Goal: Obtain resource: Download file/media

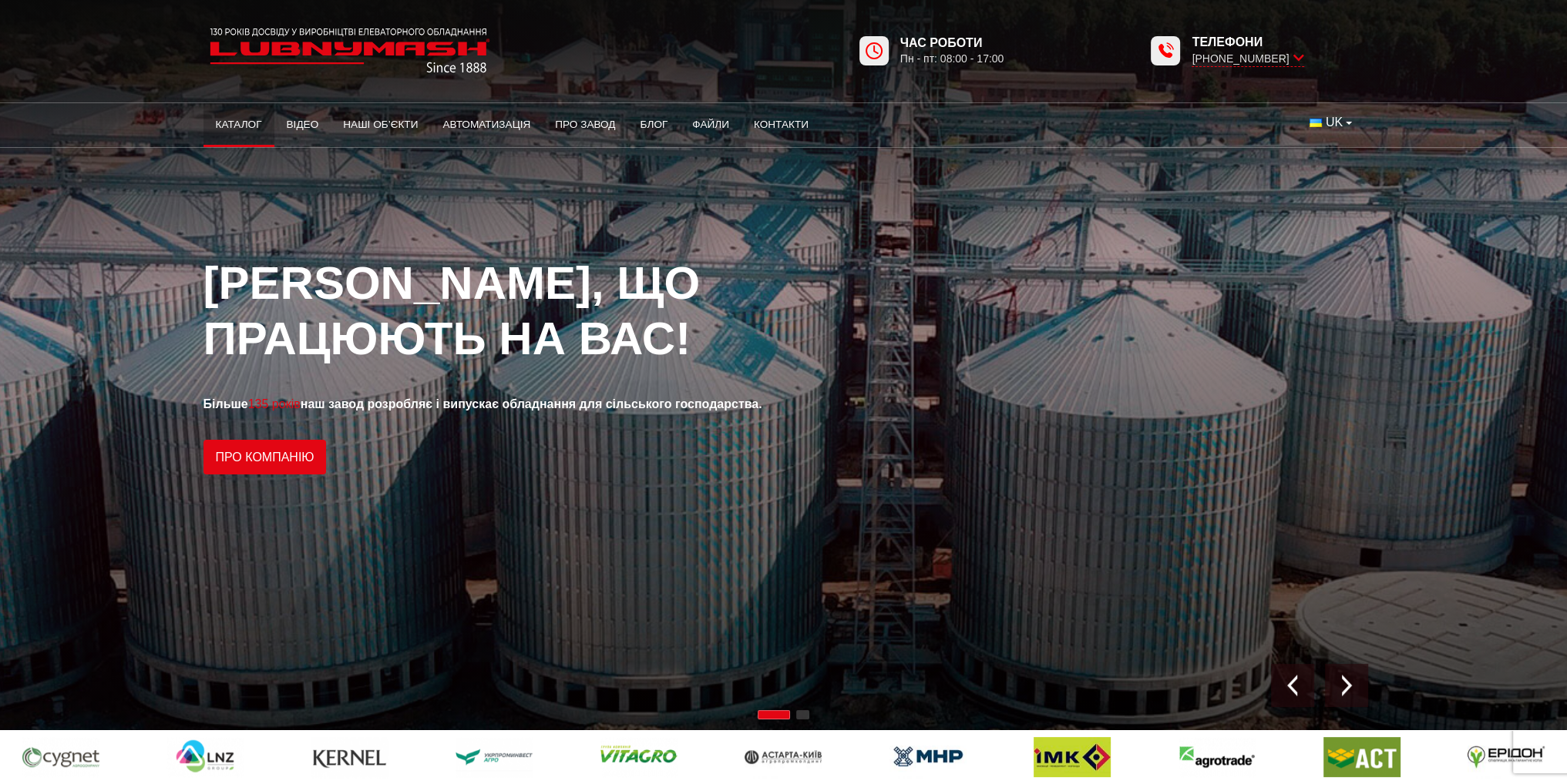
click at [233, 124] on link "Каталог" at bounding box center [238, 125] width 71 height 34
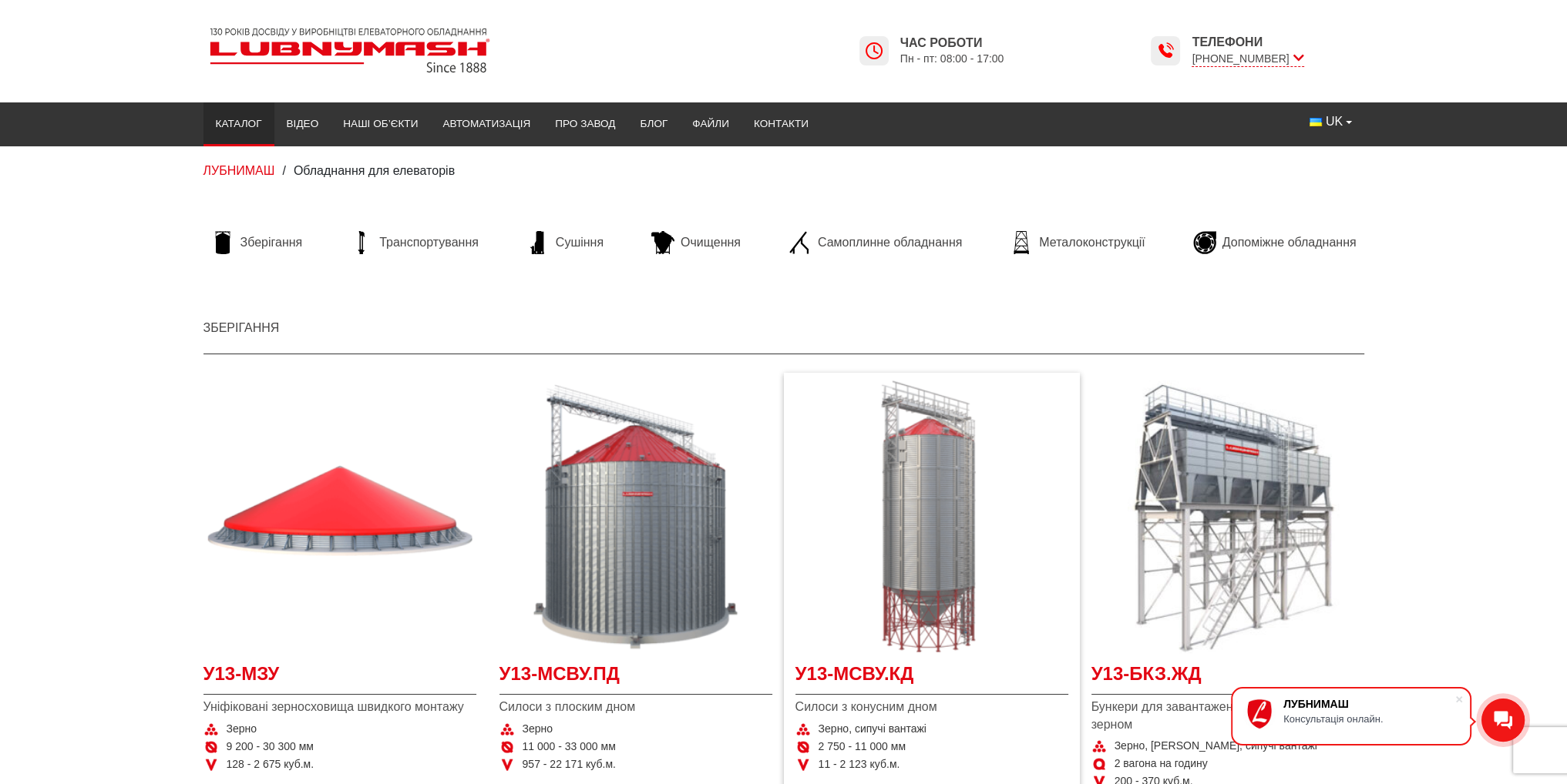
click at [903, 567] on img "Детальніше У13-МСВУ.КД" at bounding box center [932, 517] width 273 height 273
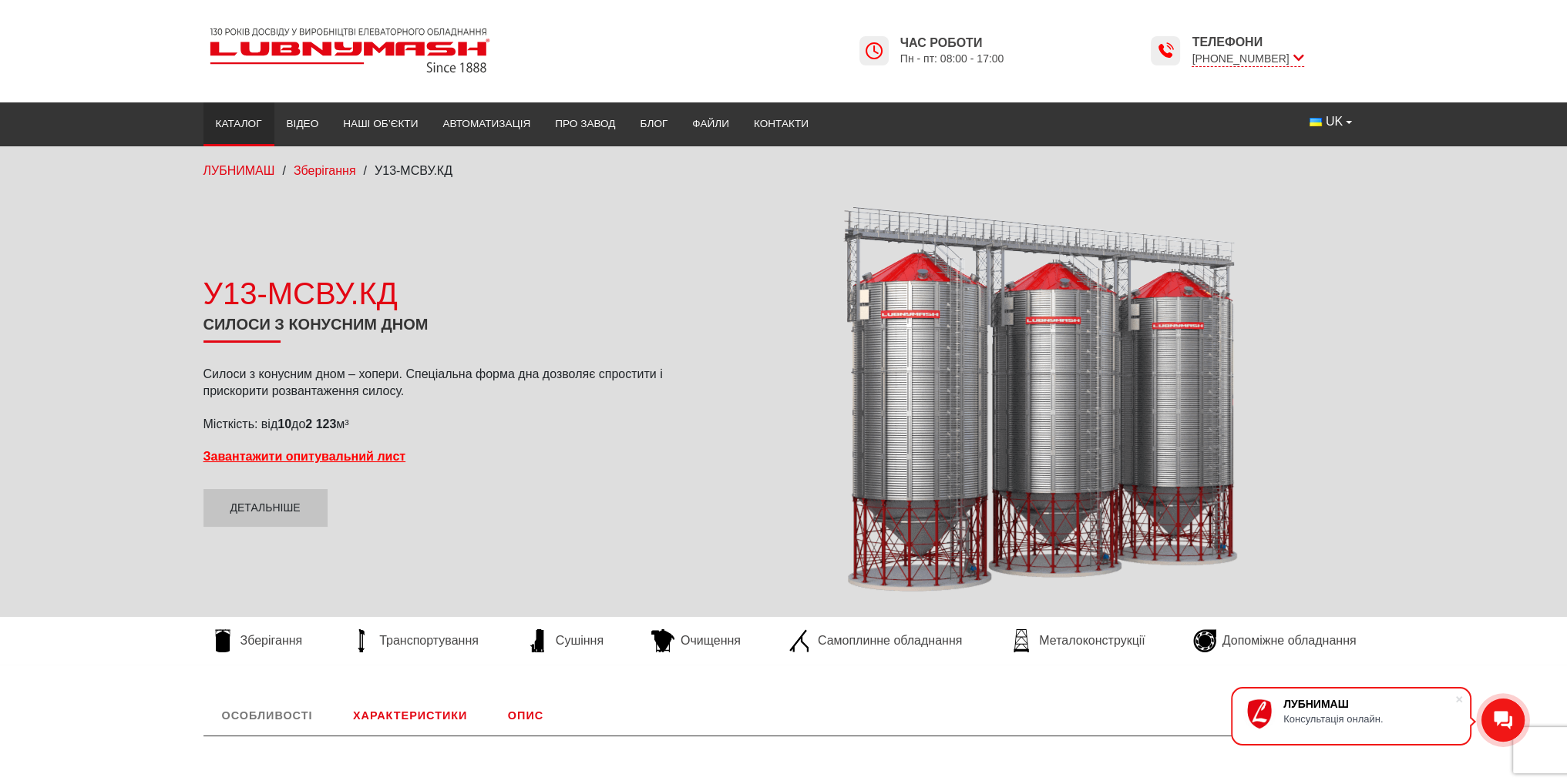
click at [225, 127] on link "Каталог" at bounding box center [238, 124] width 71 height 34
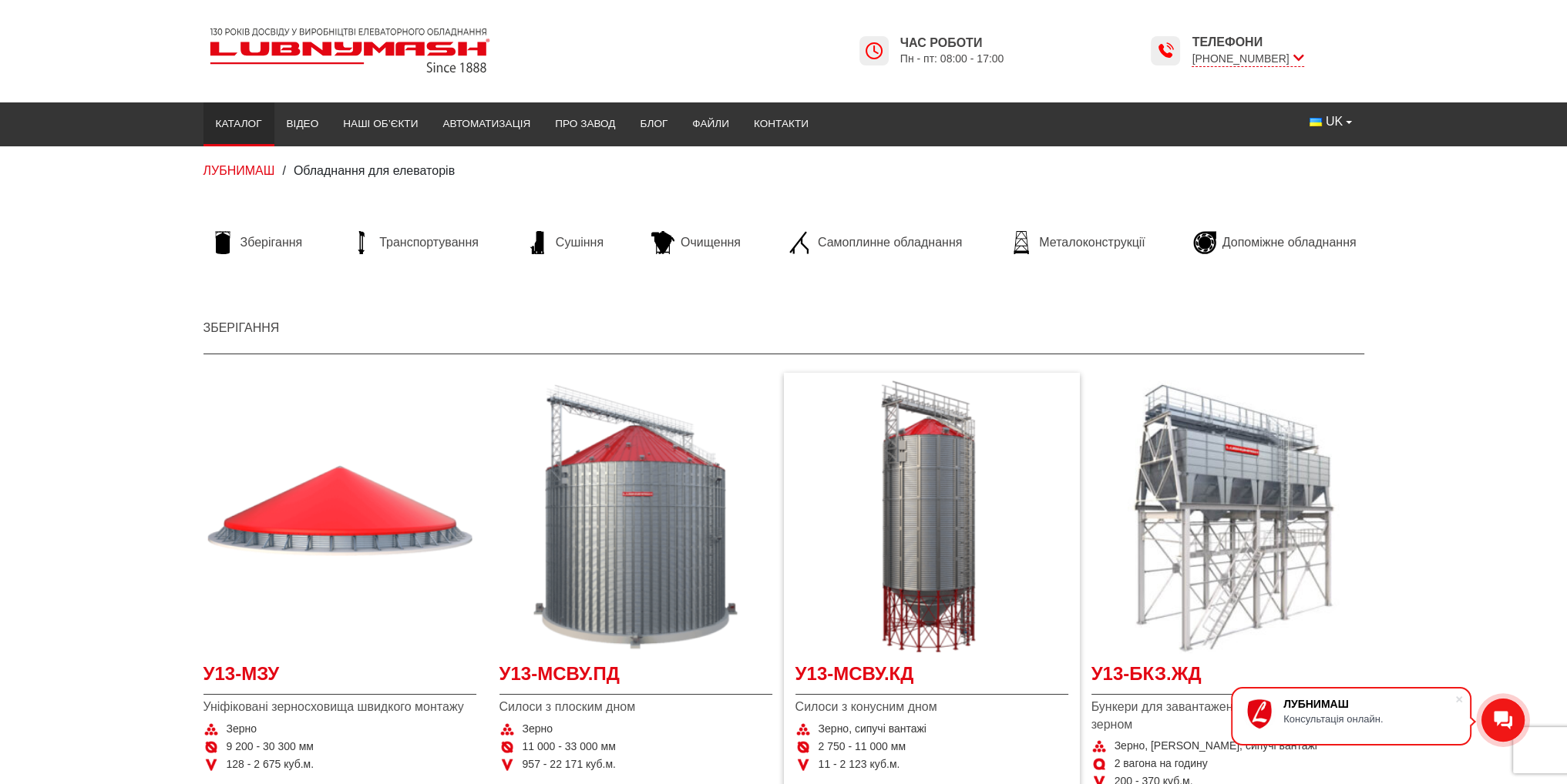
click at [897, 709] on span "Силоси з конусним дном" at bounding box center [932, 707] width 273 height 17
click at [927, 688] on span "У13-МСВУ.КД" at bounding box center [932, 678] width 273 height 35
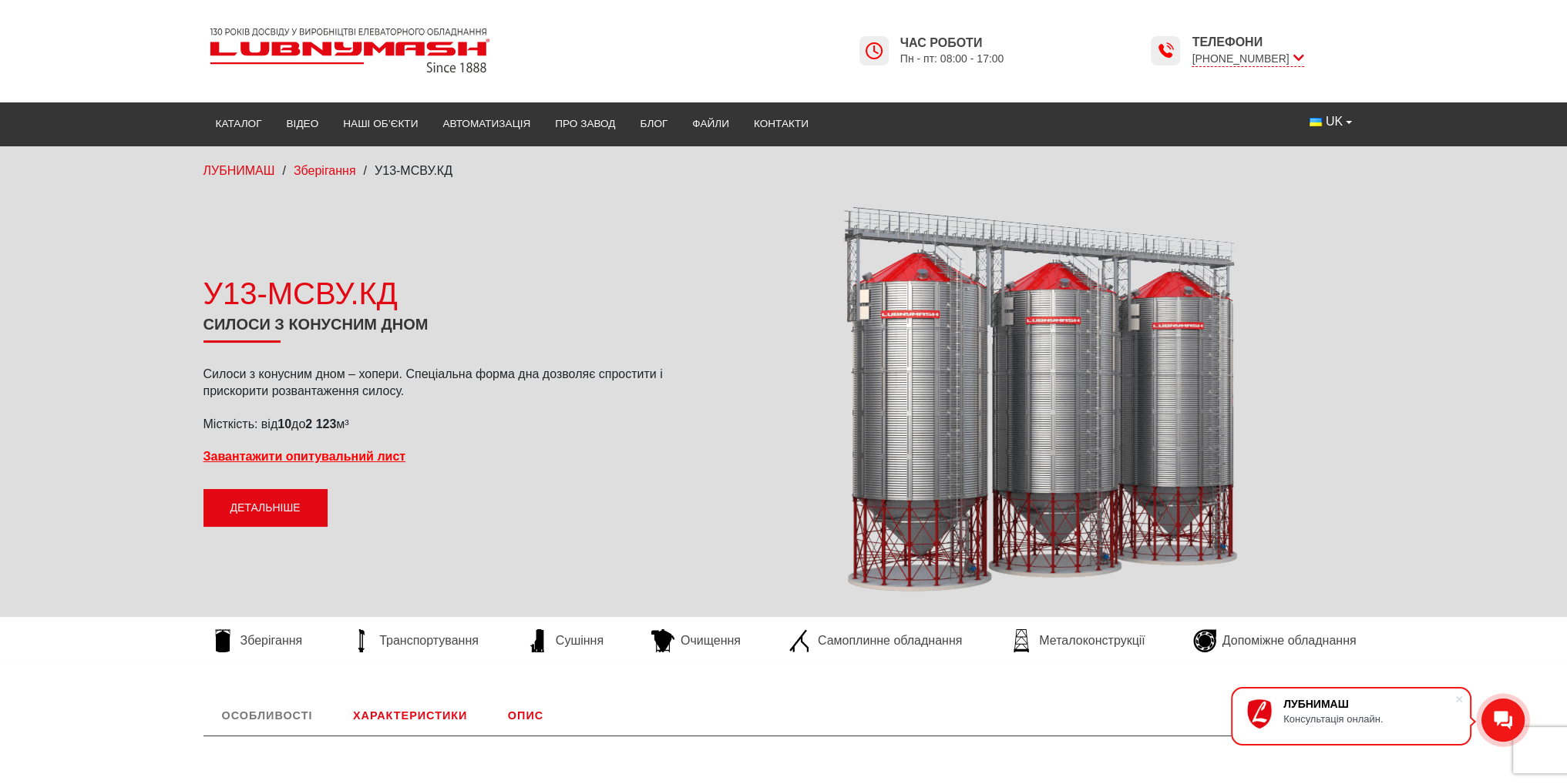
click at [280, 509] on link "Детальніше" at bounding box center [265, 508] width 124 height 39
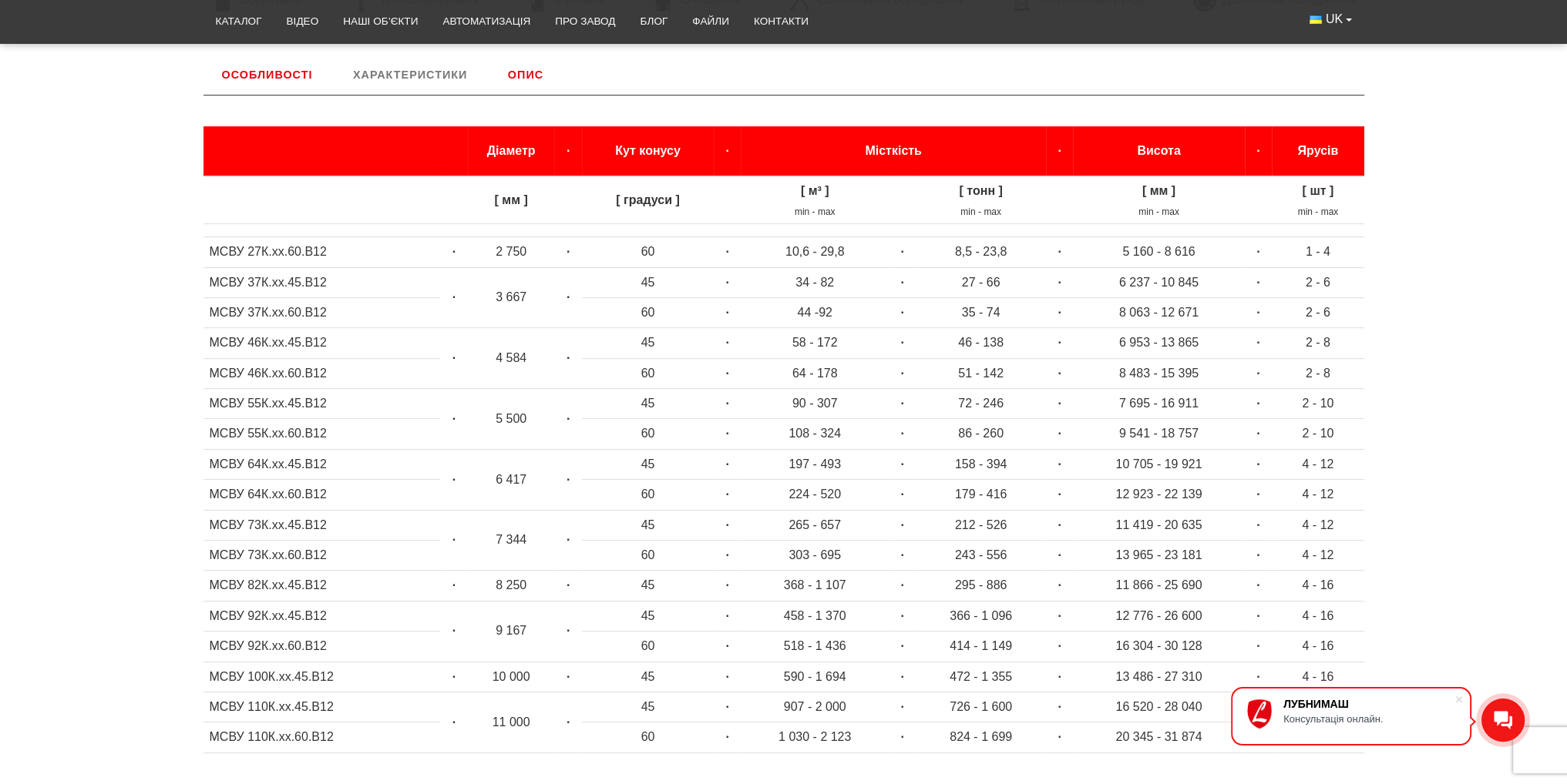
scroll to position [642, 0]
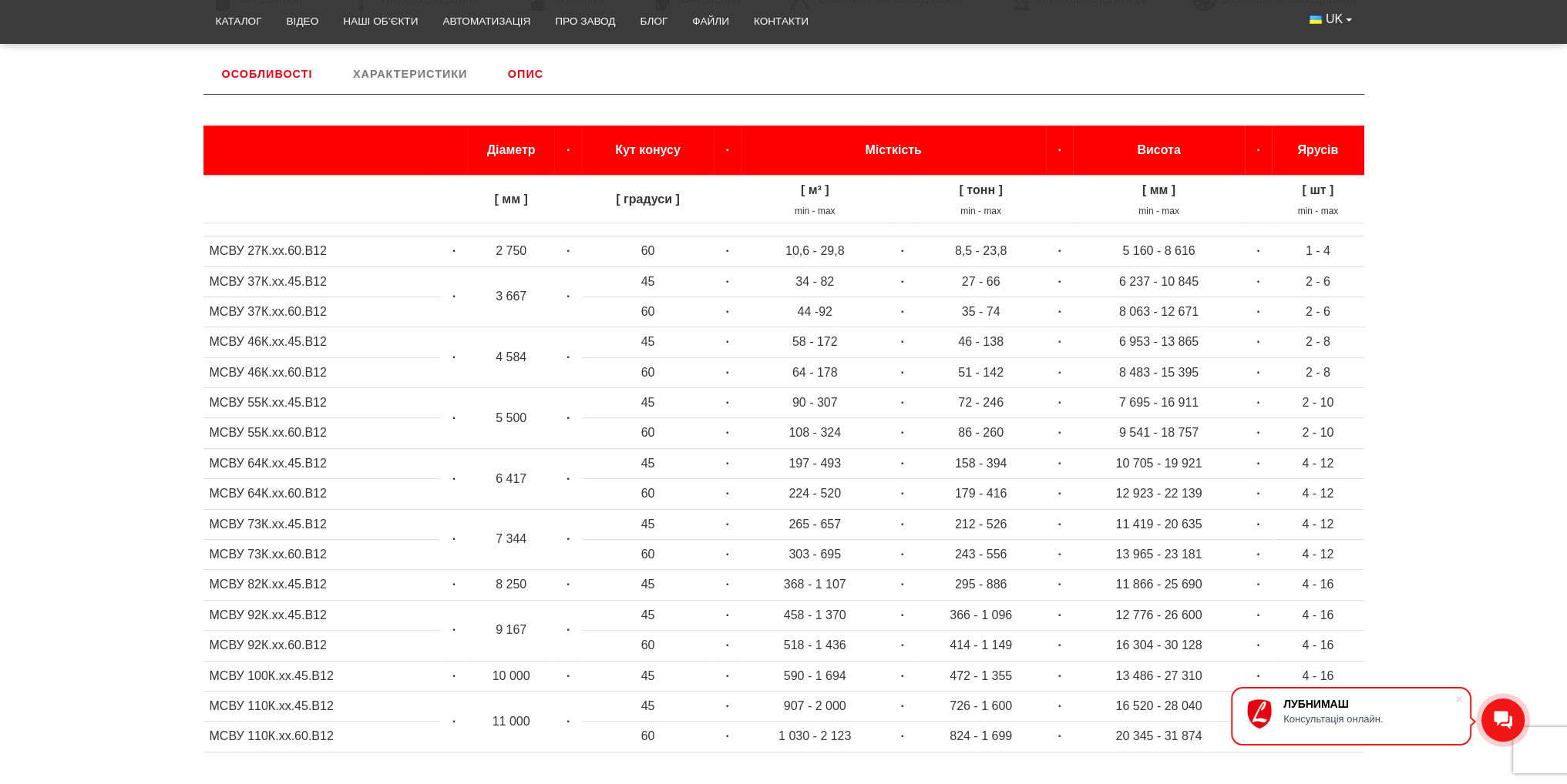
click at [269, 648] on td "МСВУ 92К.хх.60.В12" at bounding box center [321, 646] width 237 height 30
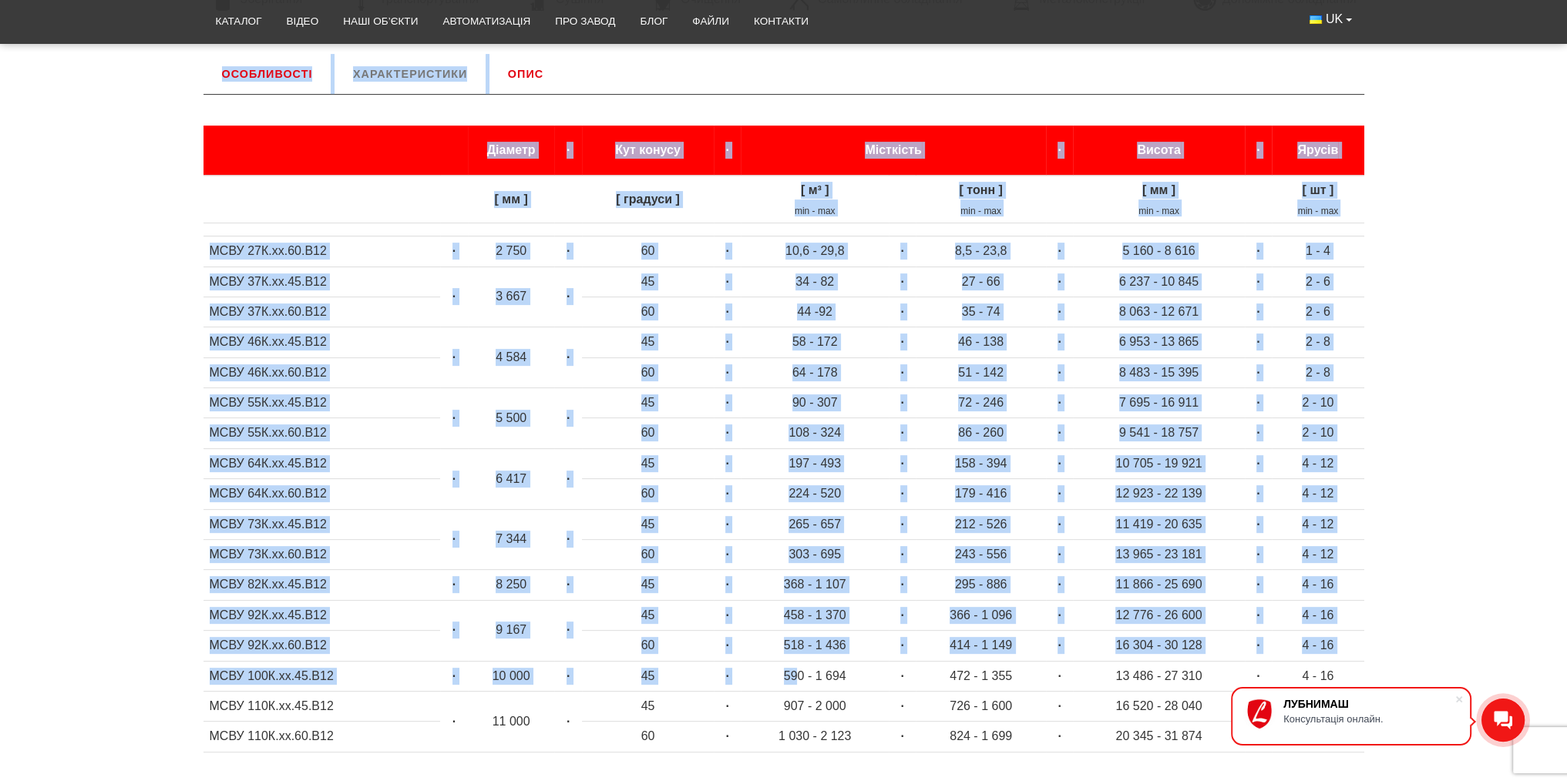
drag, startPoint x: 201, startPoint y: 640, endPoint x: 773, endPoint y: 659, distance: 572.3
click at [794, 659] on div "Особливості Хопери Хопер – це саморозвантажувальний силос з конусним дном для з…" at bounding box center [784, 416] width 1184 height 724
click at [676, 661] on td "45" at bounding box center [648, 676] width 132 height 30
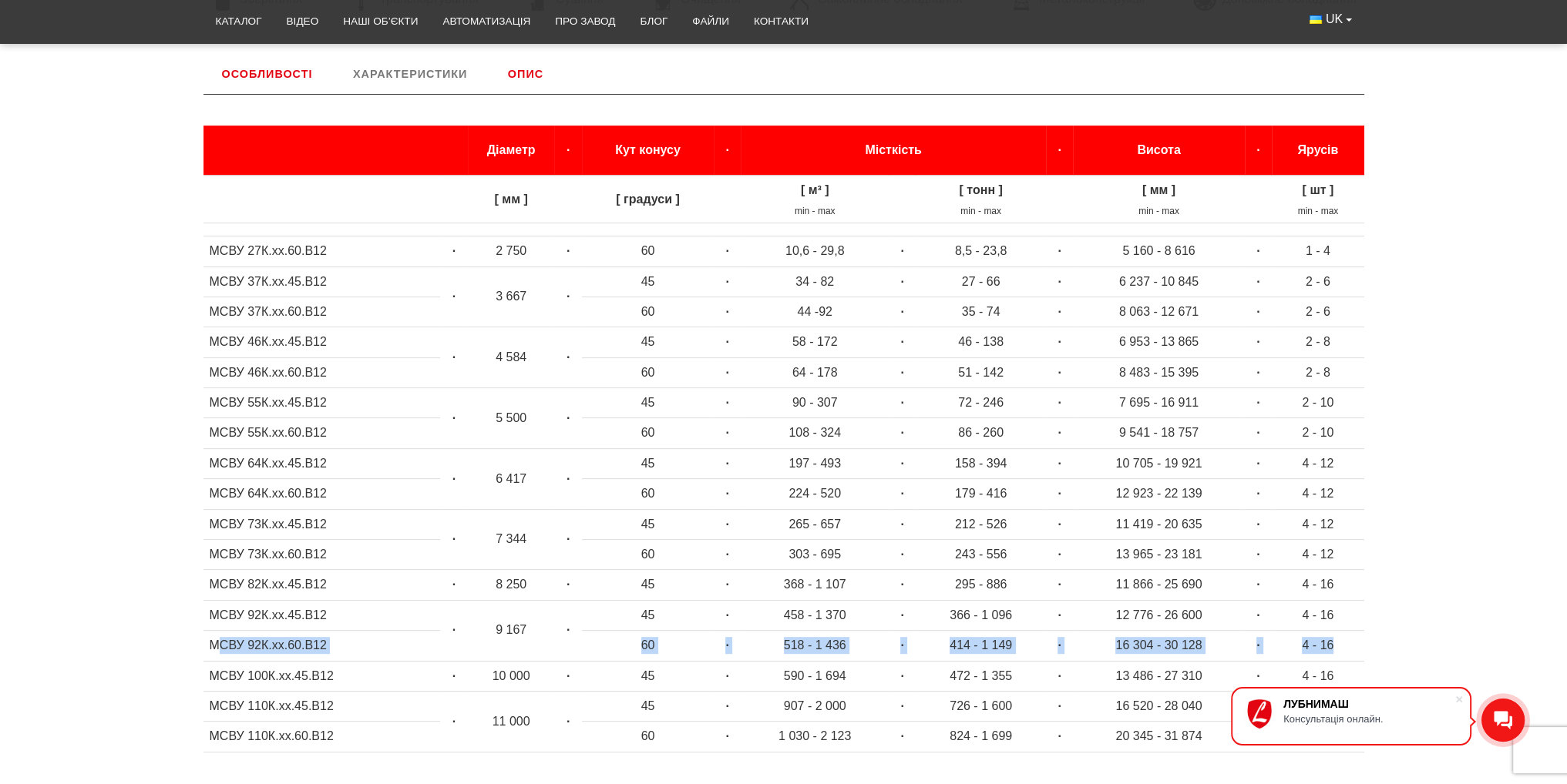
drag, startPoint x: 1354, startPoint y: 647, endPoint x: 221, endPoint y: 654, distance: 1133.0
click at [221, 654] on tr "МСВУ 92К.хх.60.В12 60 · 518 - 1 436 · 414 - 1 149 · 16 304 - 30 128 · 4 - 16" at bounding box center [784, 646] width 1161 height 30
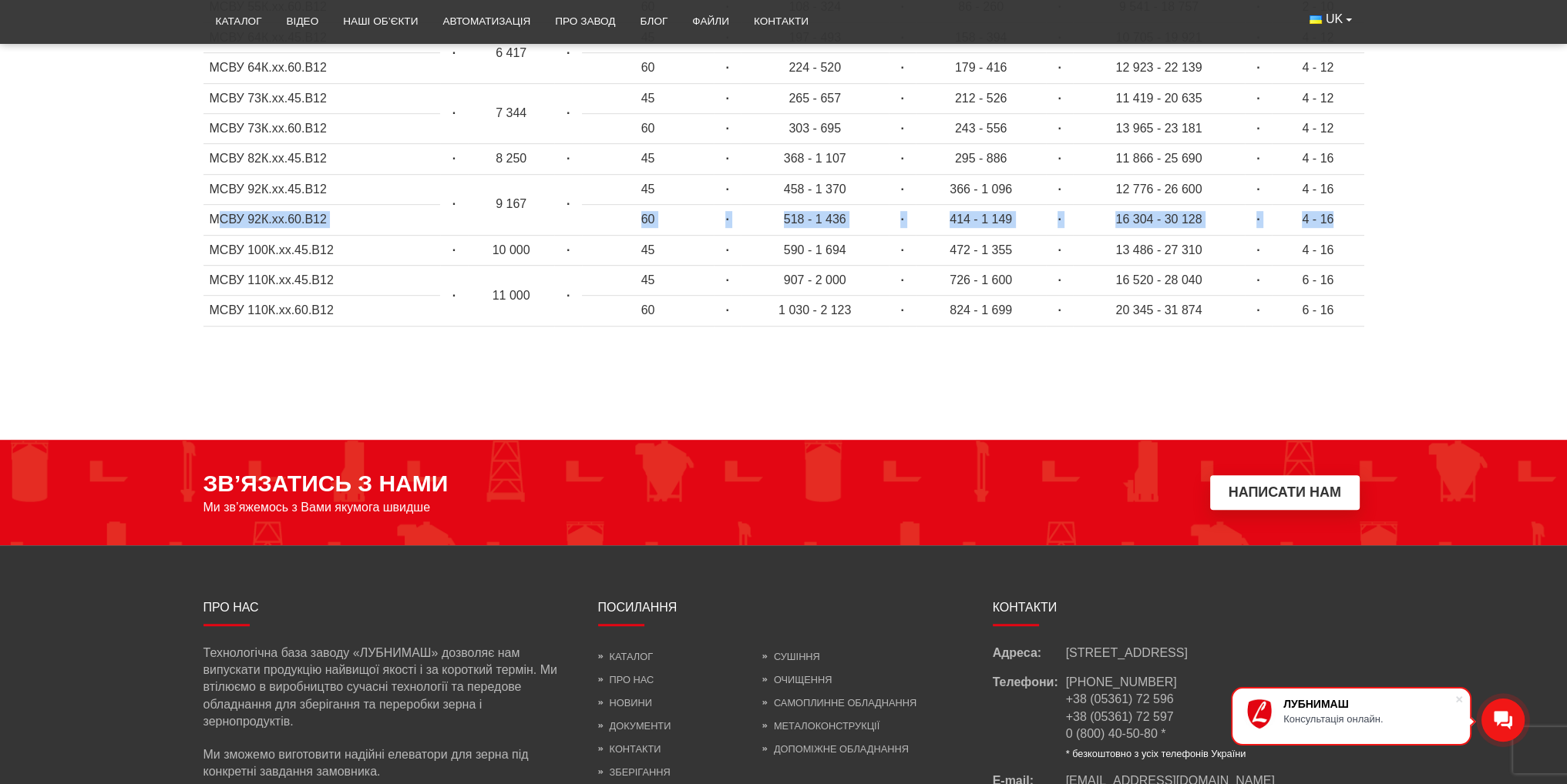
scroll to position [1226, 0]
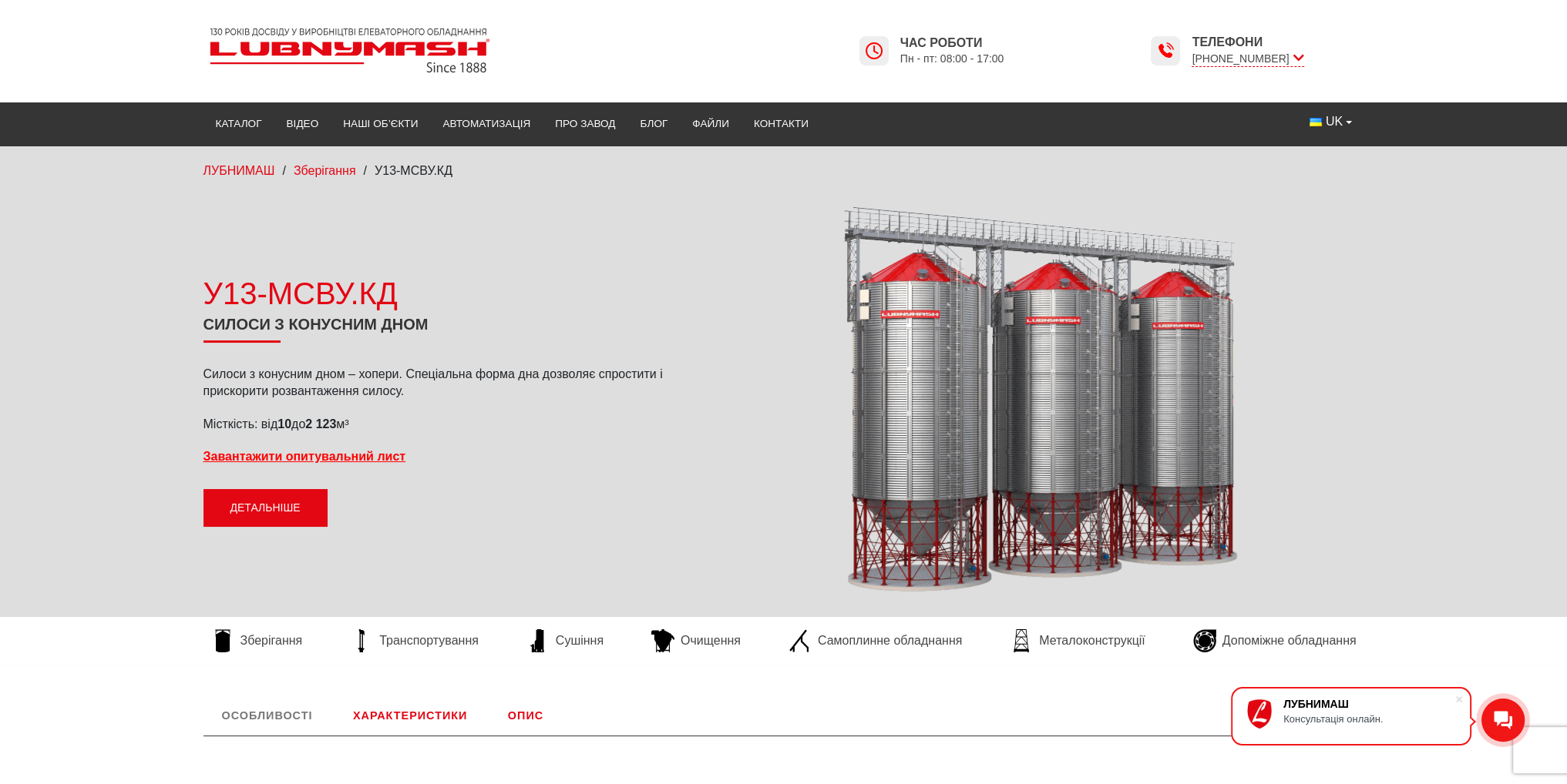
click at [278, 501] on link "Детальніше" at bounding box center [265, 508] width 124 height 39
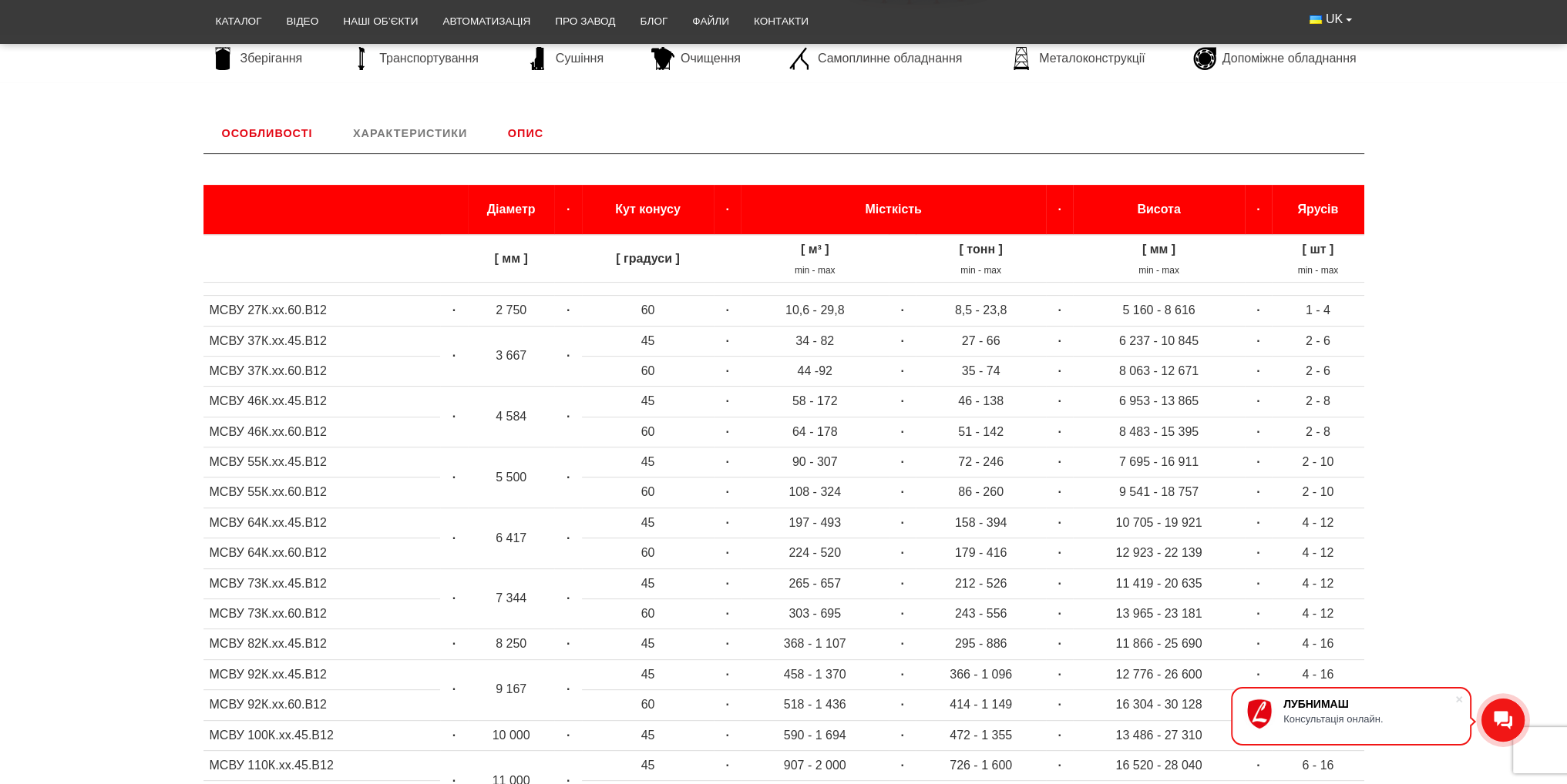
scroll to position [609, 0]
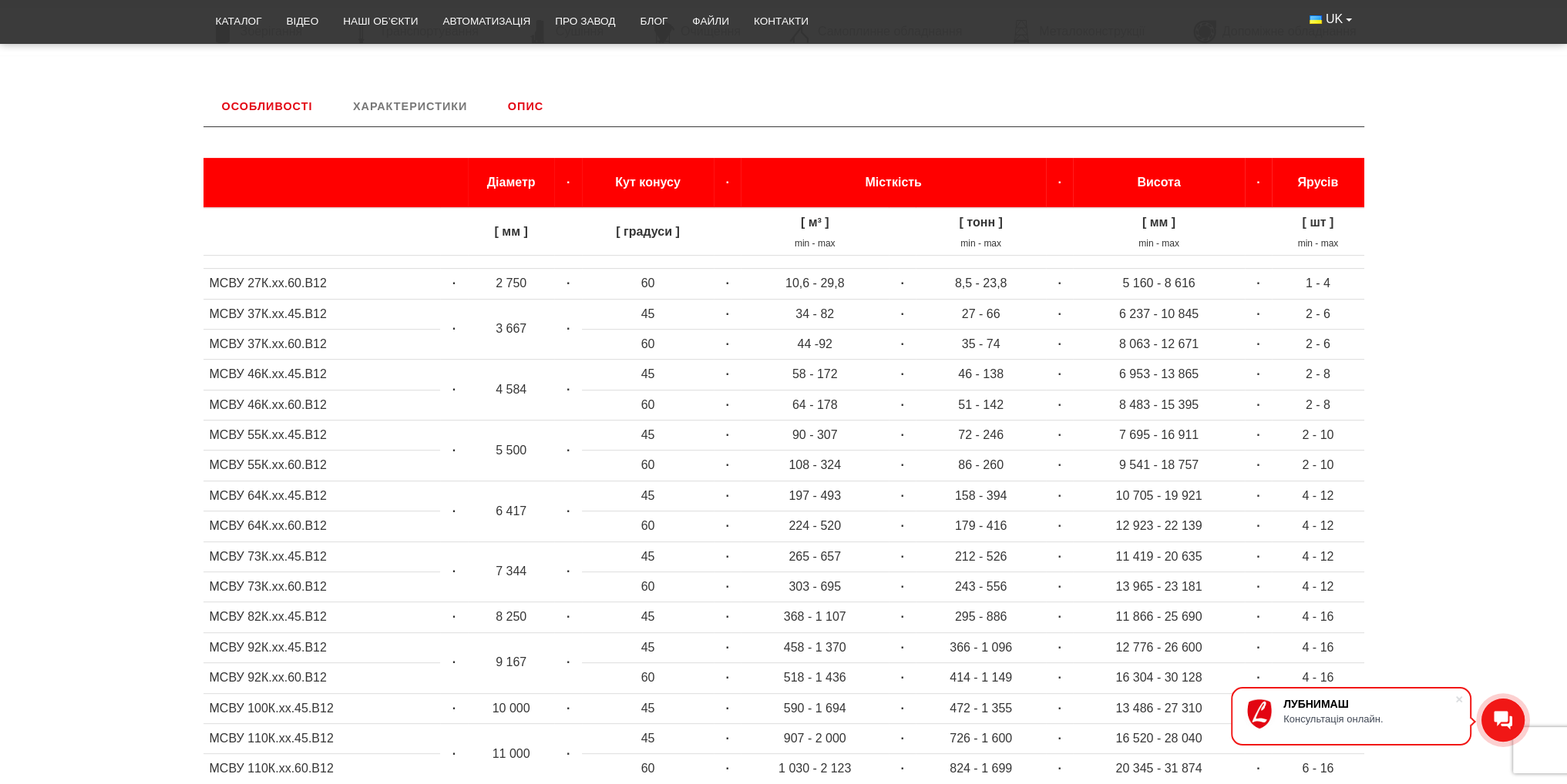
click at [307, 678] on td "МСВУ 92К.хх.60.В12" at bounding box center [321, 678] width 237 height 30
click at [225, 672] on td "МСВУ 92К.хх.60.В12" at bounding box center [321, 678] width 237 height 30
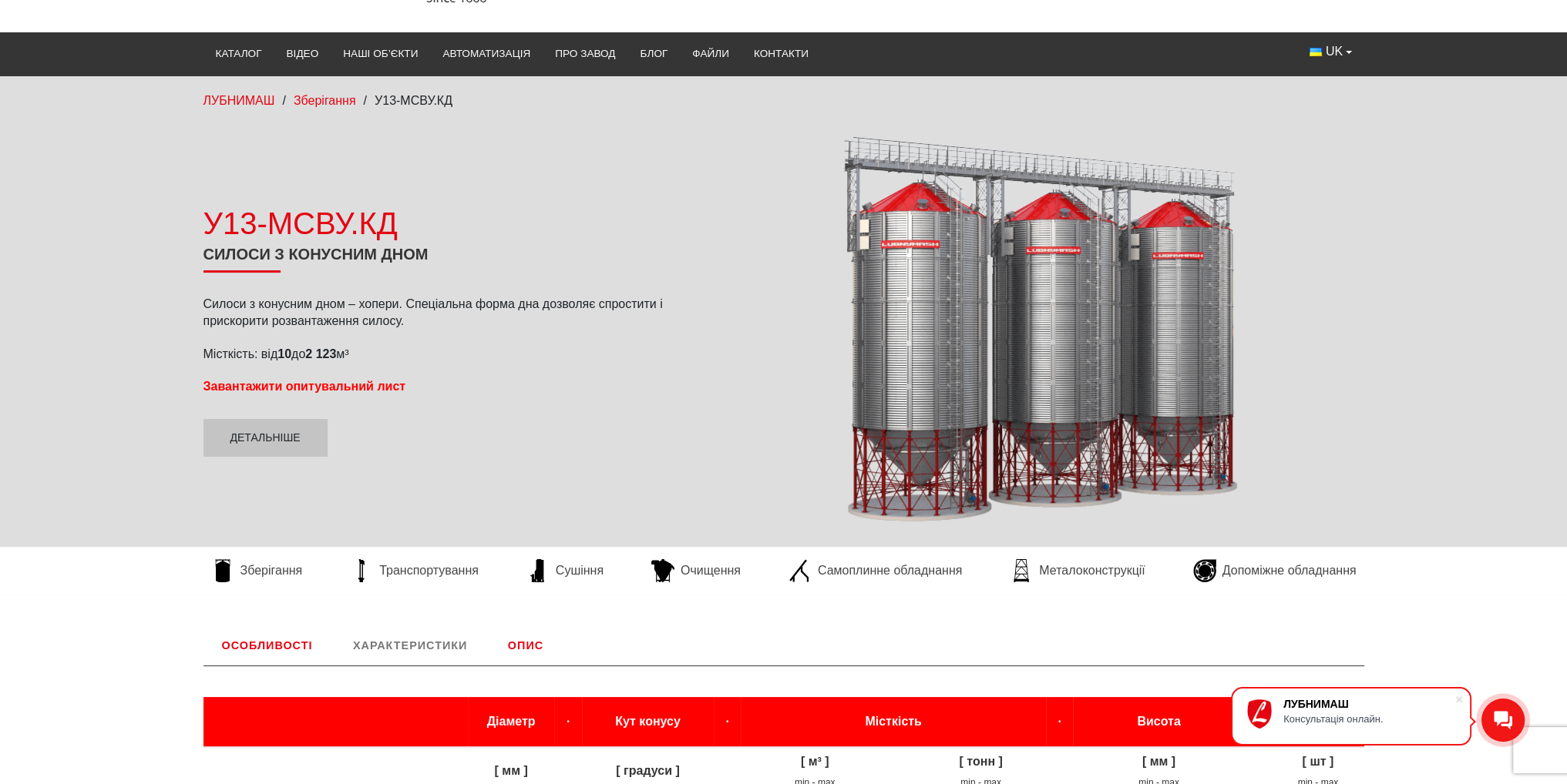
click at [310, 387] on strong "Завантажити опитувальний лист" at bounding box center [304, 386] width 202 height 13
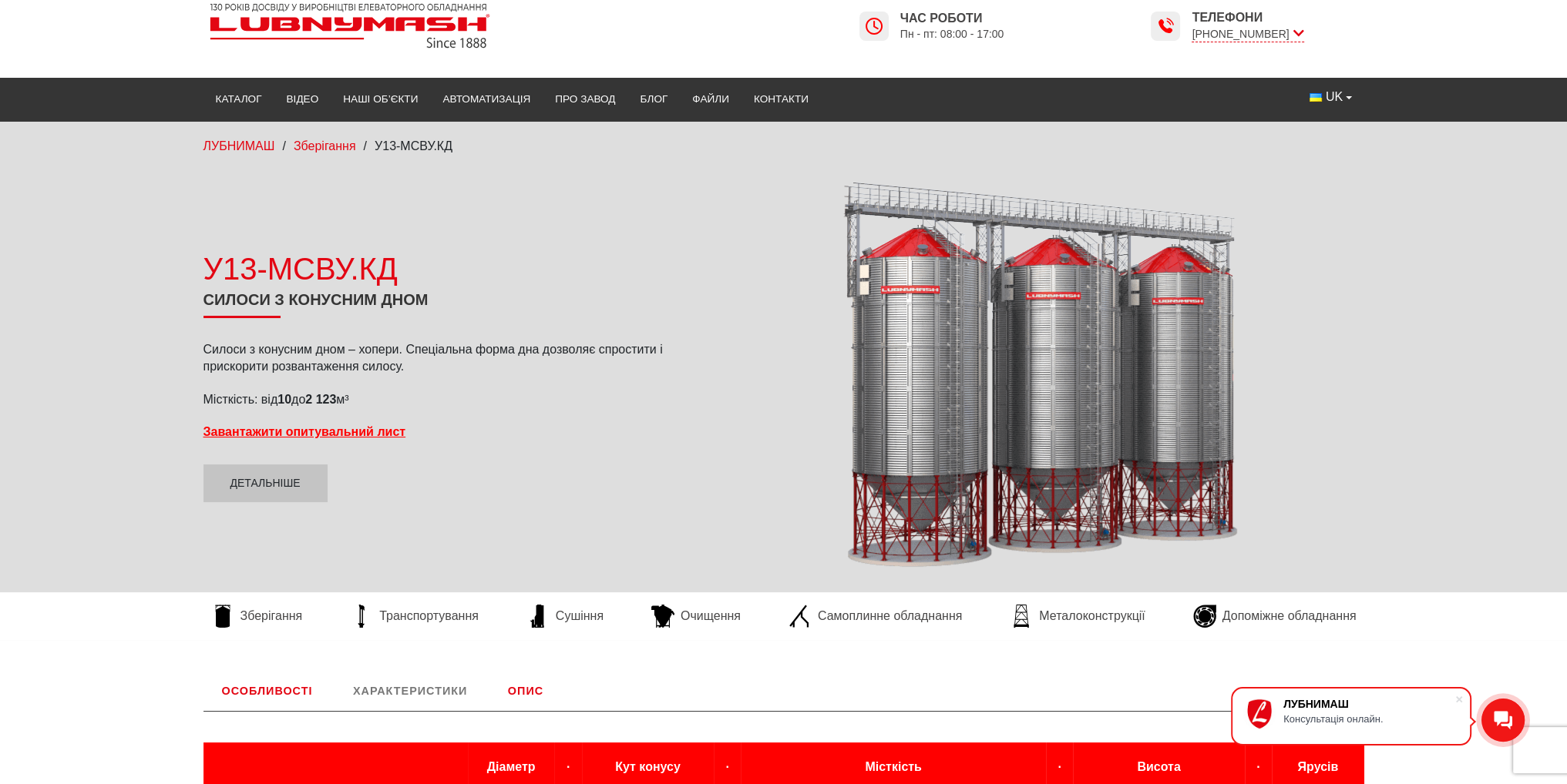
scroll to position [0, 0]
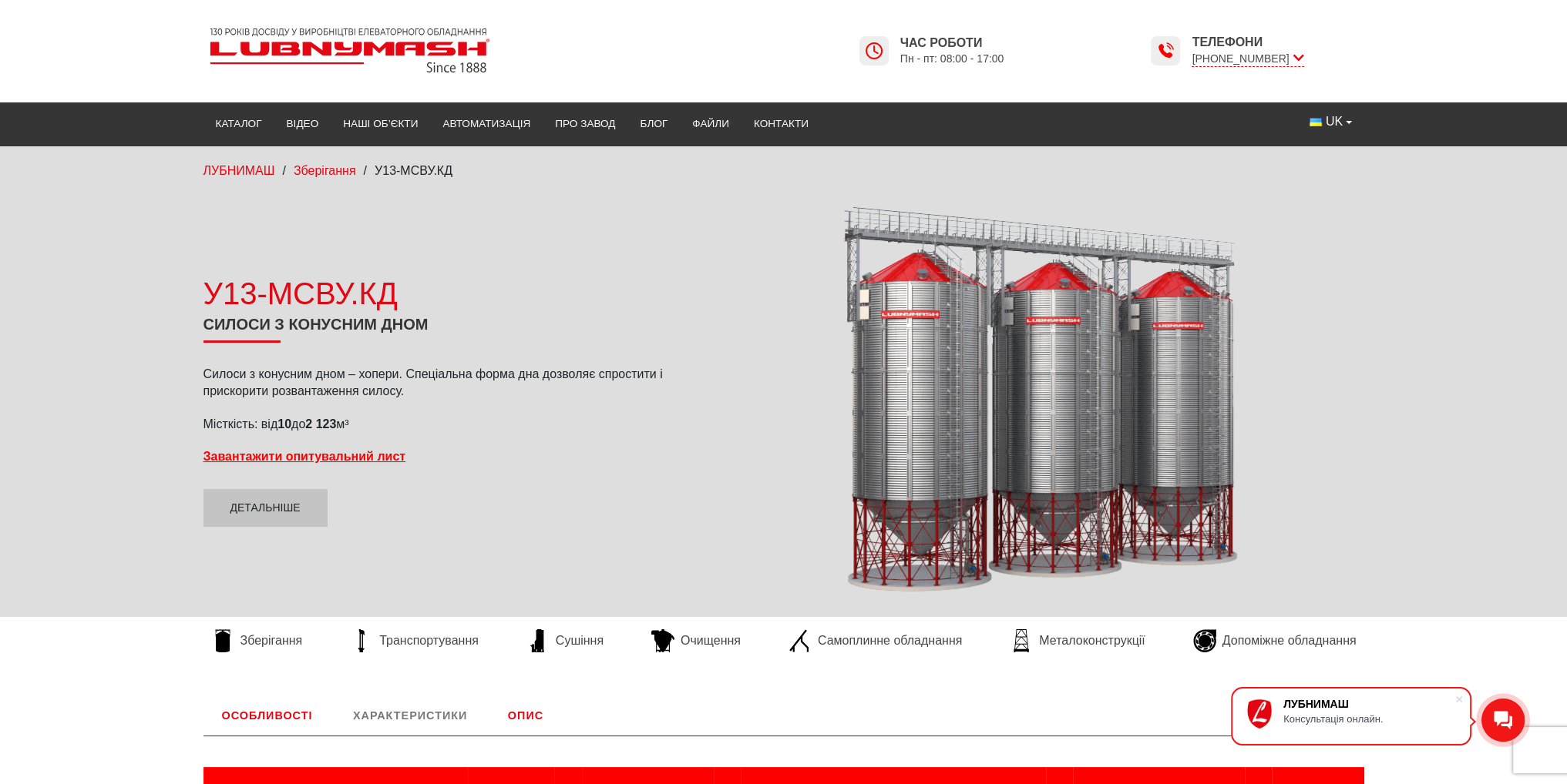
click at [1066, 389] on div at bounding box center [1030, 399] width 668 height 389
click at [710, 114] on link "Файли" at bounding box center [710, 124] width 62 height 34
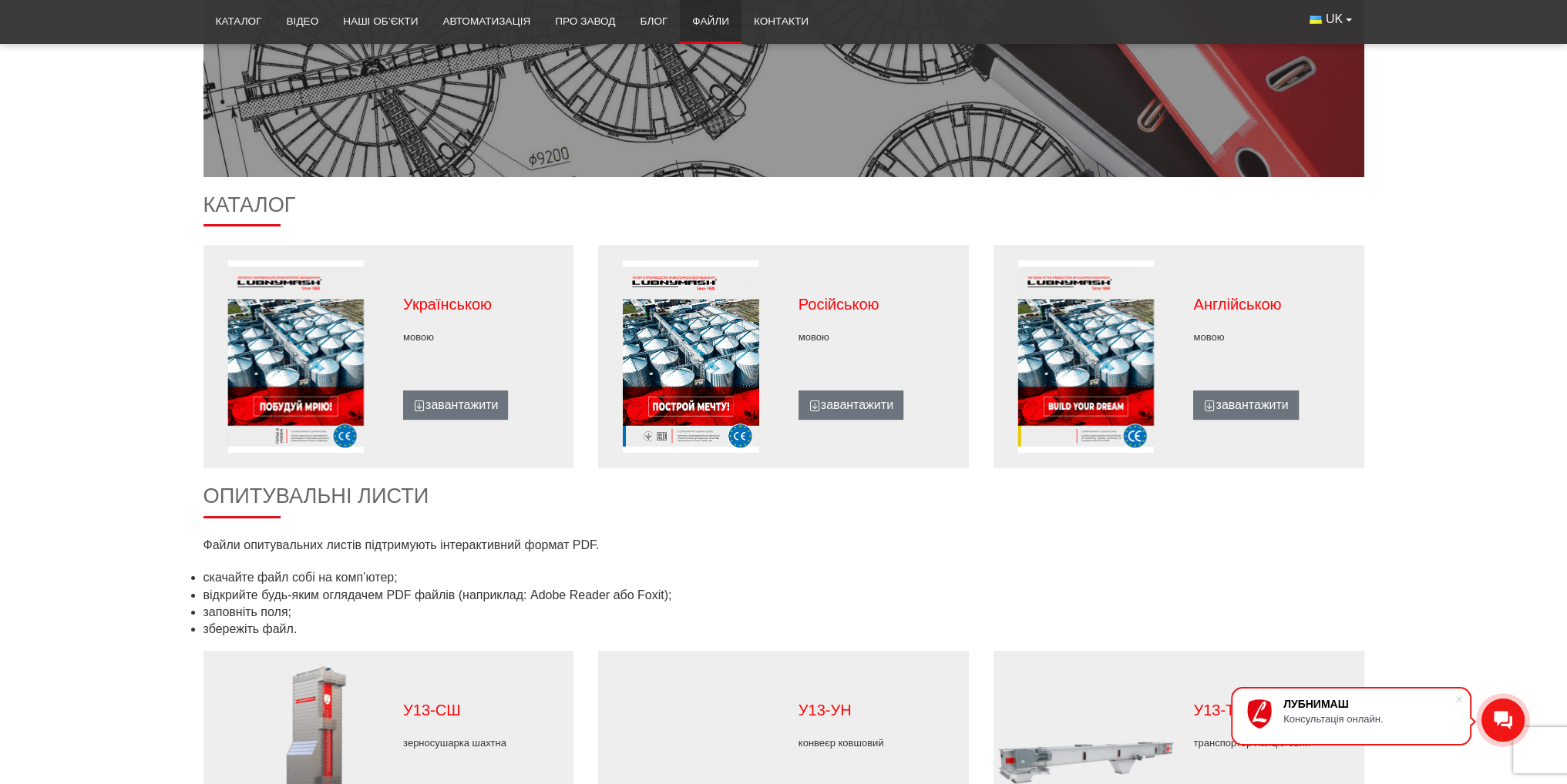
scroll to position [463, 0]
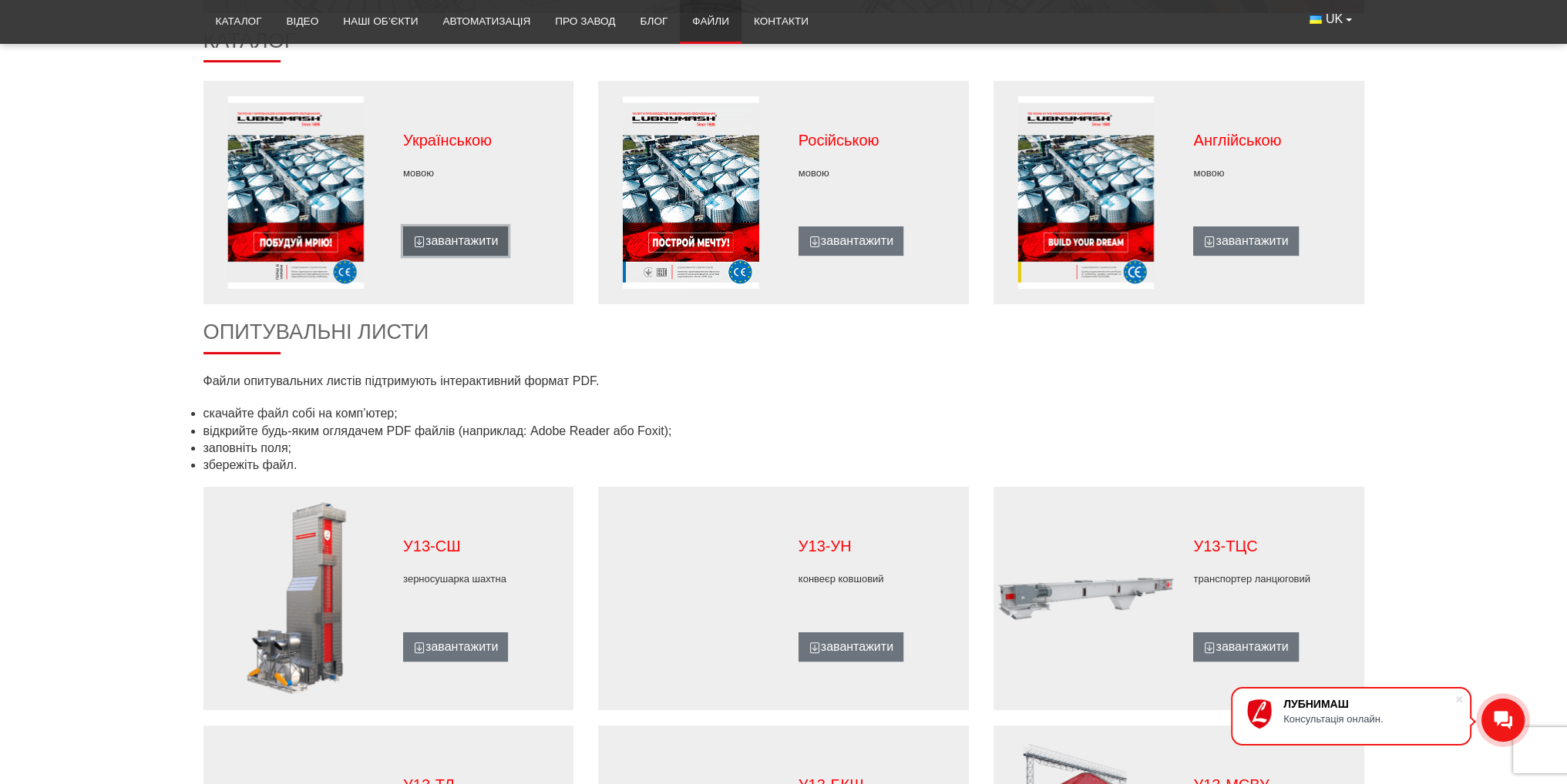
click at [464, 240] on link "завантажити" at bounding box center [456, 240] width 105 height 29
